Goal: Navigation & Orientation: Find specific page/section

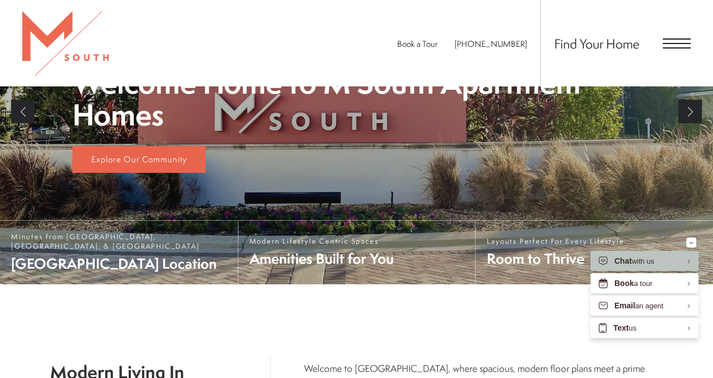
scroll to position [238, 0]
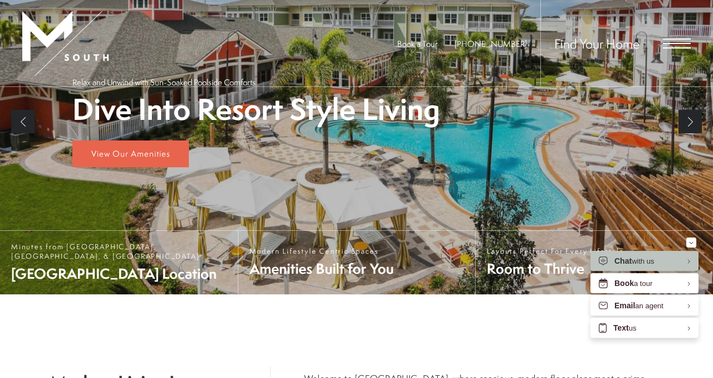
click at [669, 41] on span "Open Menu" at bounding box center [677, 43] width 28 height 10
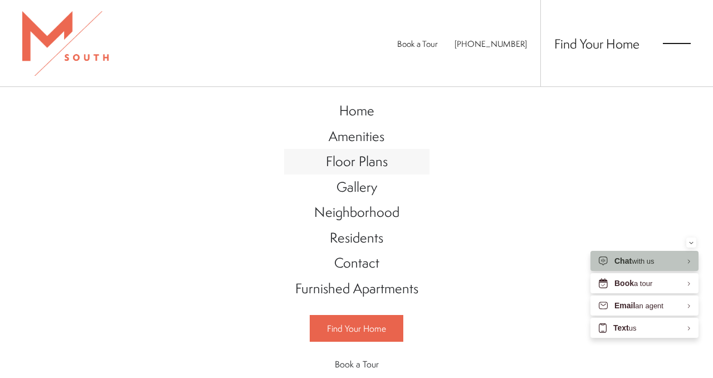
click at [355, 164] on span "Floor Plans" at bounding box center [357, 161] width 62 height 19
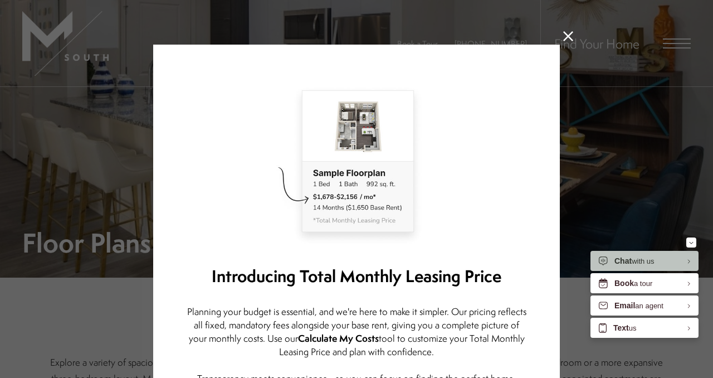
click at [565, 32] on icon at bounding box center [568, 36] width 10 height 10
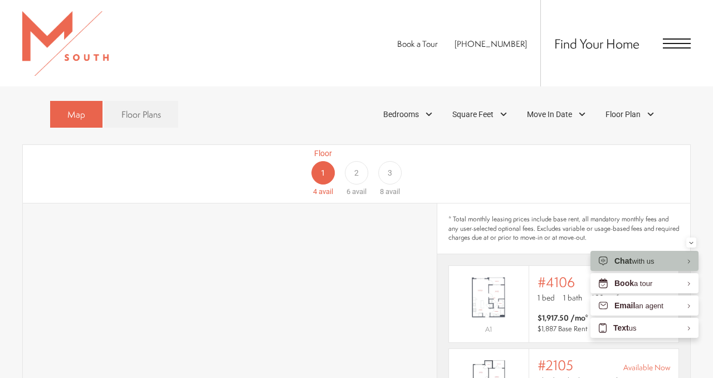
scroll to position [631, 0]
